Goal: Find specific page/section: Find specific page/section

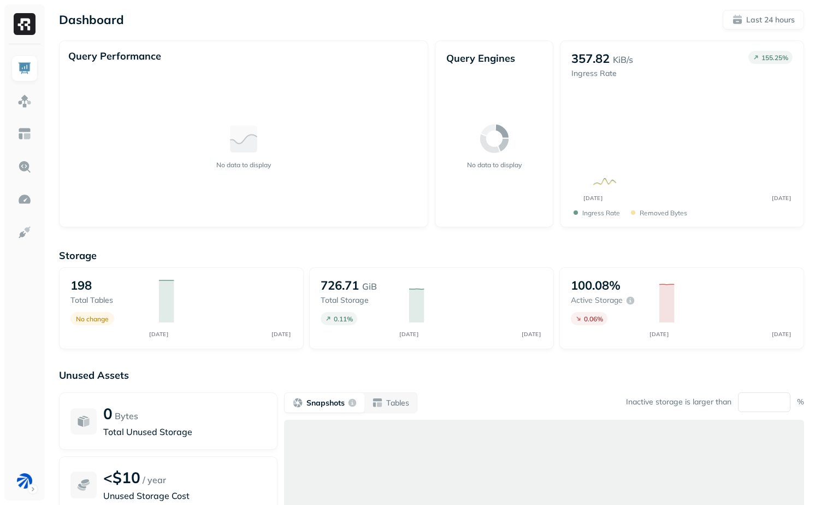
scroll to position [4, 0]
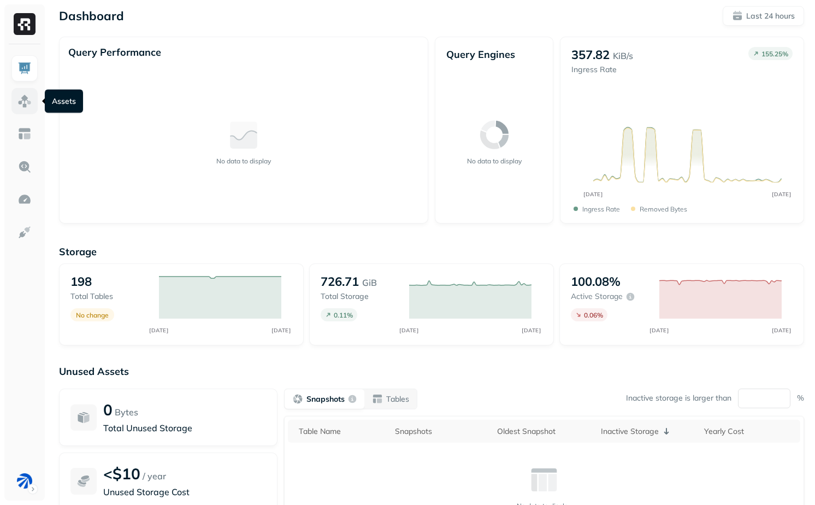
click at [24, 97] on img at bounding box center [24, 101] width 14 height 14
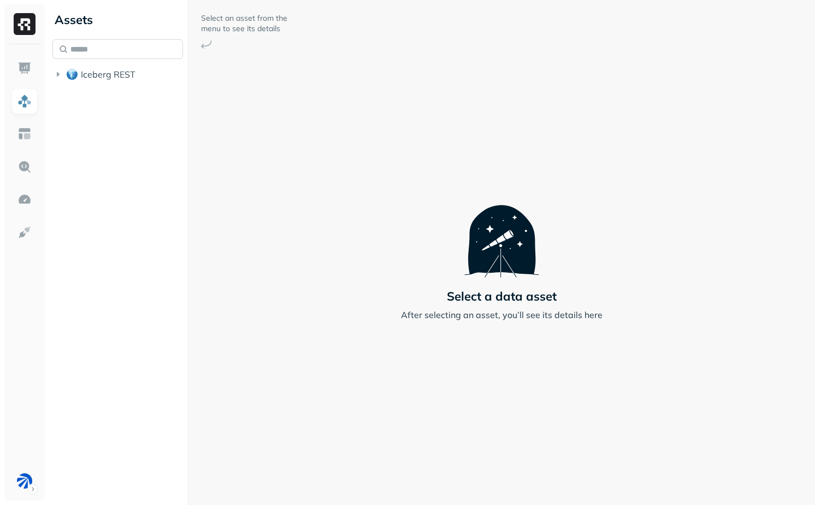
click at [84, 54] on input "text" at bounding box center [117, 49] width 131 height 20
paste input "**********"
type input "**********"
click at [145, 121] on button "Tables ( 1 )" at bounding box center [129, 115] width 110 height 17
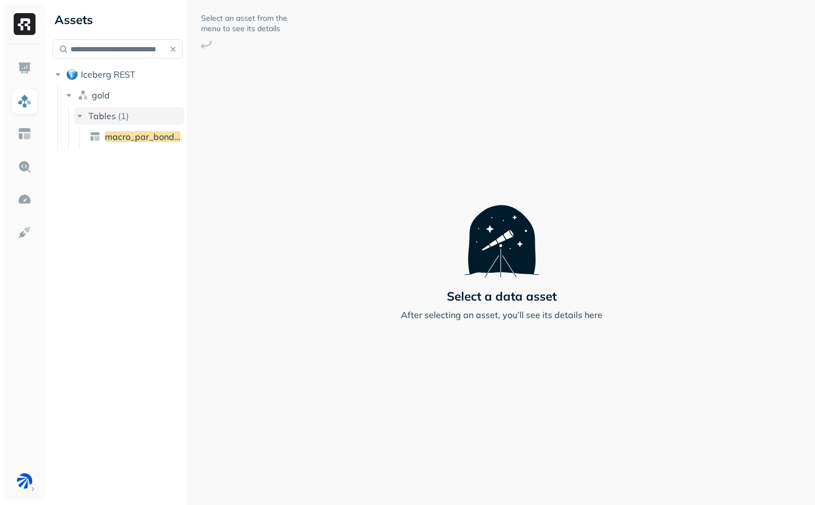
scroll to position [0, 0]
click at [139, 114] on button "Tables ( 1 )" at bounding box center [129, 115] width 110 height 17
click at [139, 143] on link "macro_par_bond_analytics_latest" at bounding box center [134, 136] width 99 height 17
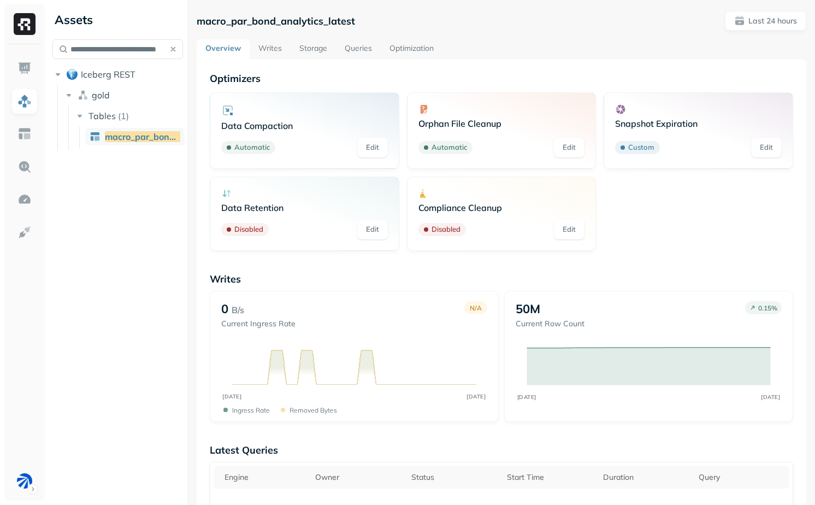
click at [273, 26] on p "macro_par_bond_analytics_latest" at bounding box center [276, 21] width 158 height 13
click at [273, 25] on p "macro_par_bond_analytics_latest" at bounding box center [276, 21] width 158 height 13
copy p "macro_par_bond_analytics_latest"
click at [321, 78] on p "Optimizers" at bounding box center [502, 78] width 584 height 13
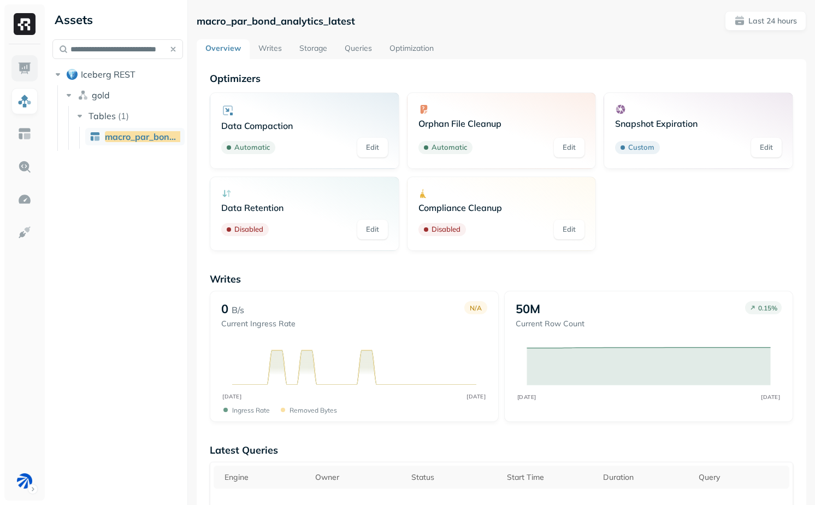
click at [29, 69] on img at bounding box center [24, 68] width 14 height 14
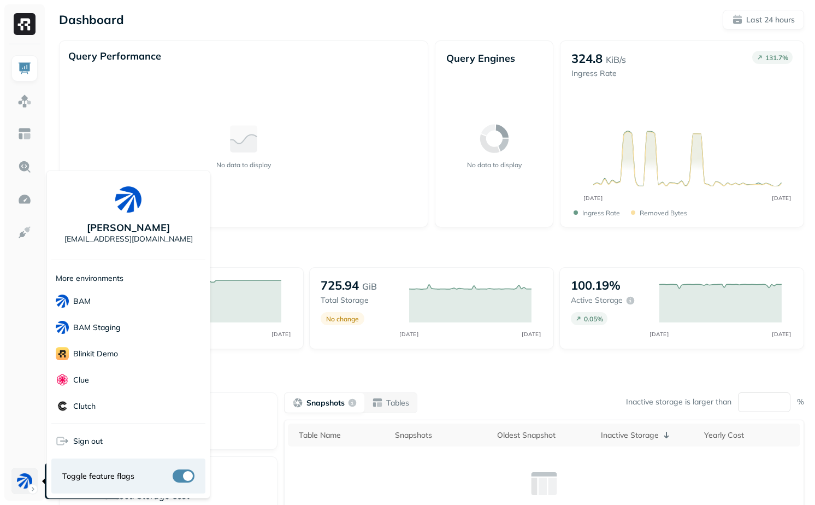
click at [20, 486] on html "Dashboard Last 24 hours Query Performance No data to display Query Engines No d…" at bounding box center [407, 304] width 815 height 608
click at [111, 304] on div "BAM" at bounding box center [128, 301] width 154 height 26
click at [372, 207] on html "Dashboard Last 24 hours Query Performance No data to display Query Engines No d…" at bounding box center [407, 304] width 815 height 608
